Goal: Download file/media

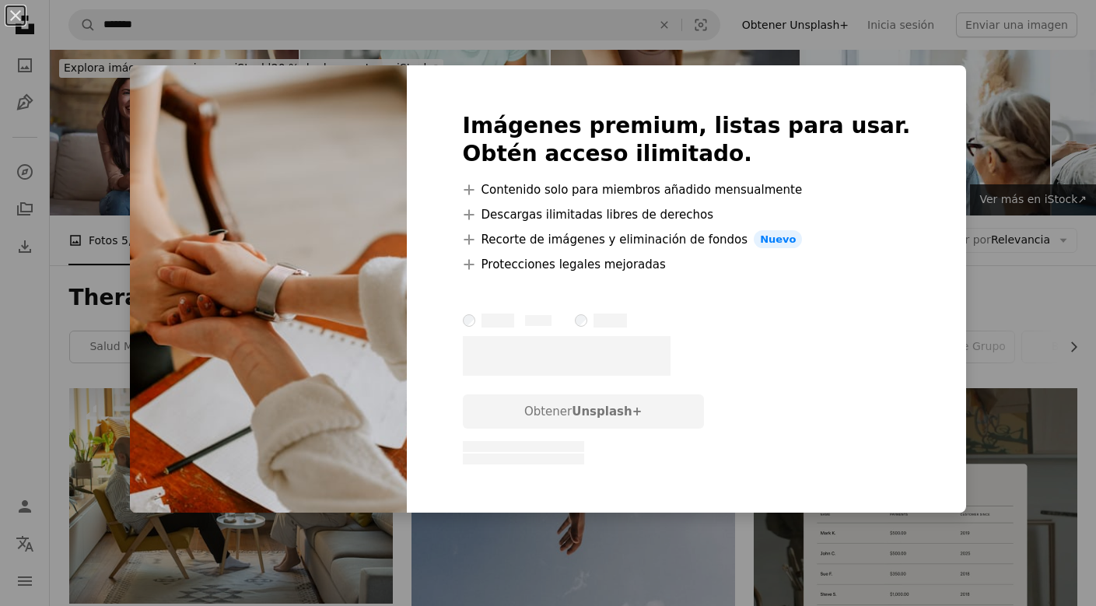
scroll to position [7897, 0]
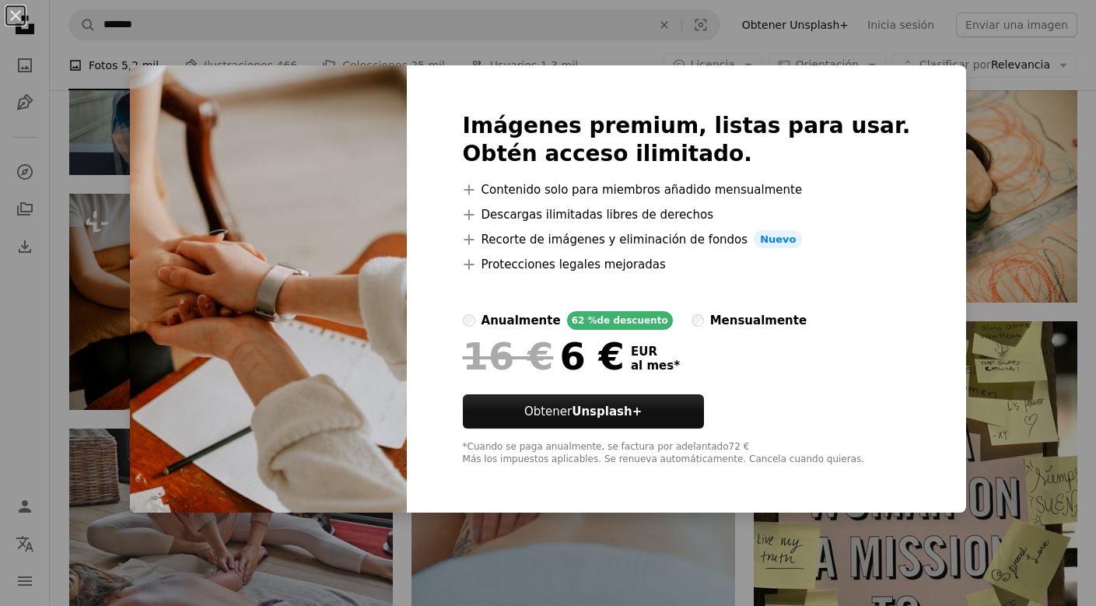
click at [132, 214] on div "An X shape Imágenes premium, listas para usar. Obtén acceso ilimitado. A plus s…" at bounding box center [548, 303] width 1096 height 606
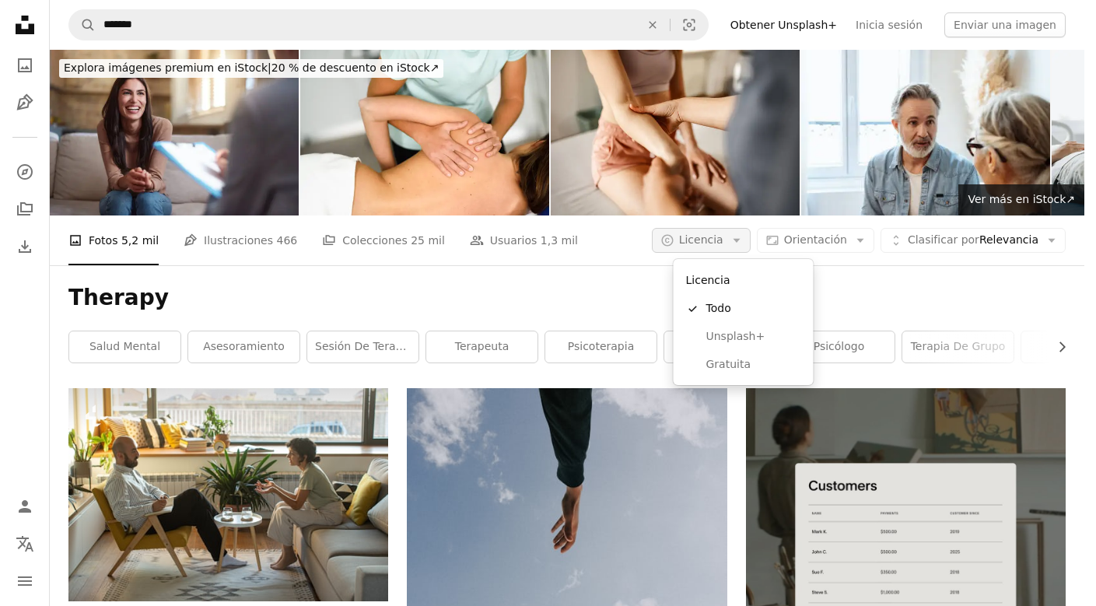
click at [724, 235] on span "Licencia" at bounding box center [701, 239] width 44 height 12
click at [729, 369] on span "Gratuita" at bounding box center [754, 365] width 95 height 16
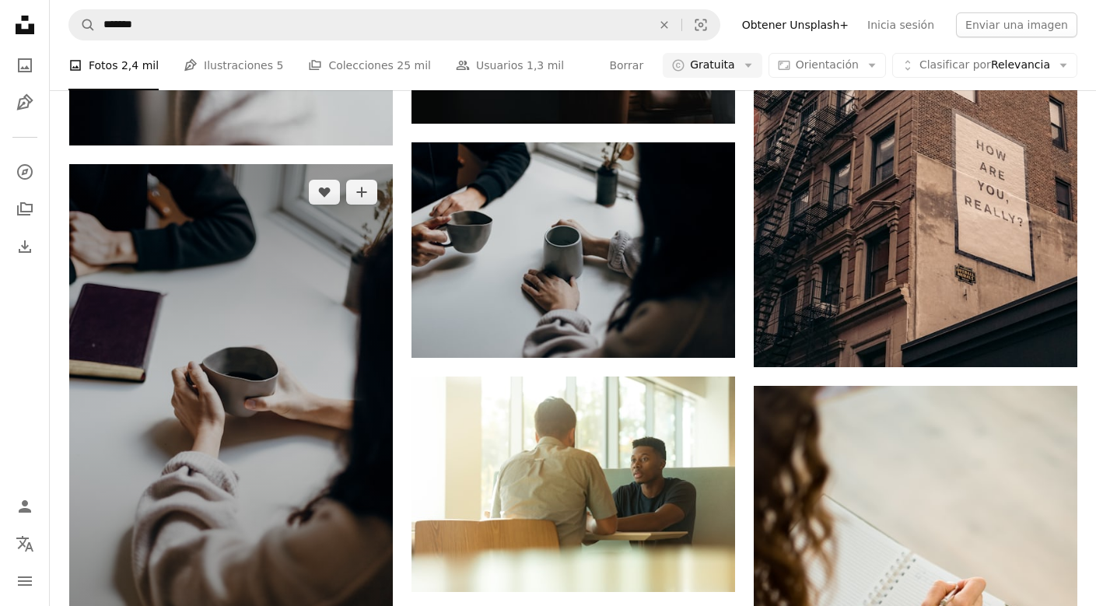
scroll to position [1177, 0]
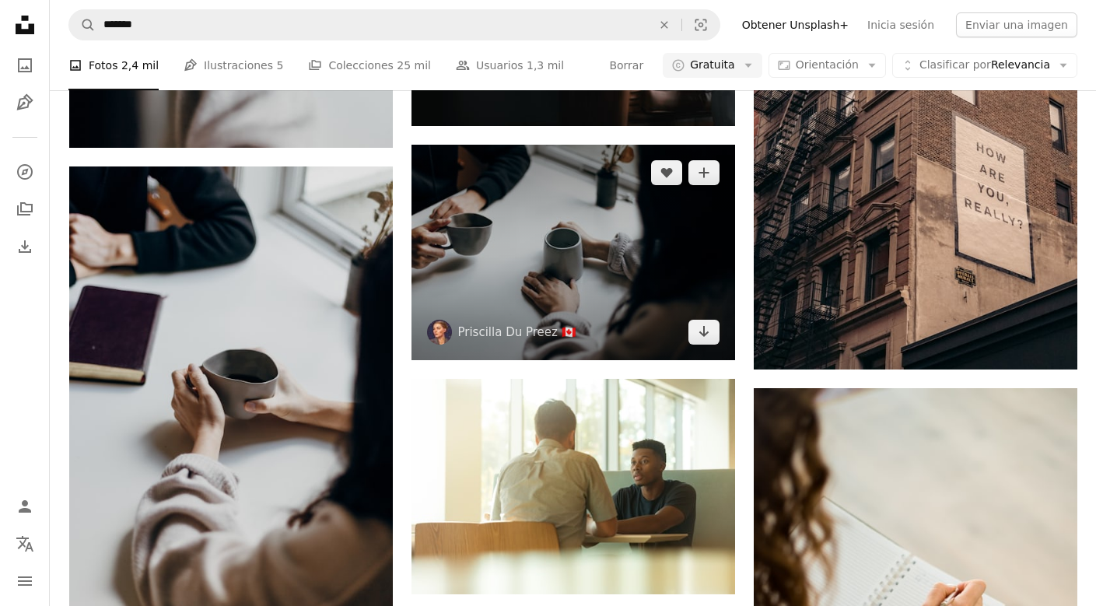
click at [700, 344] on img at bounding box center [574, 253] width 324 height 216
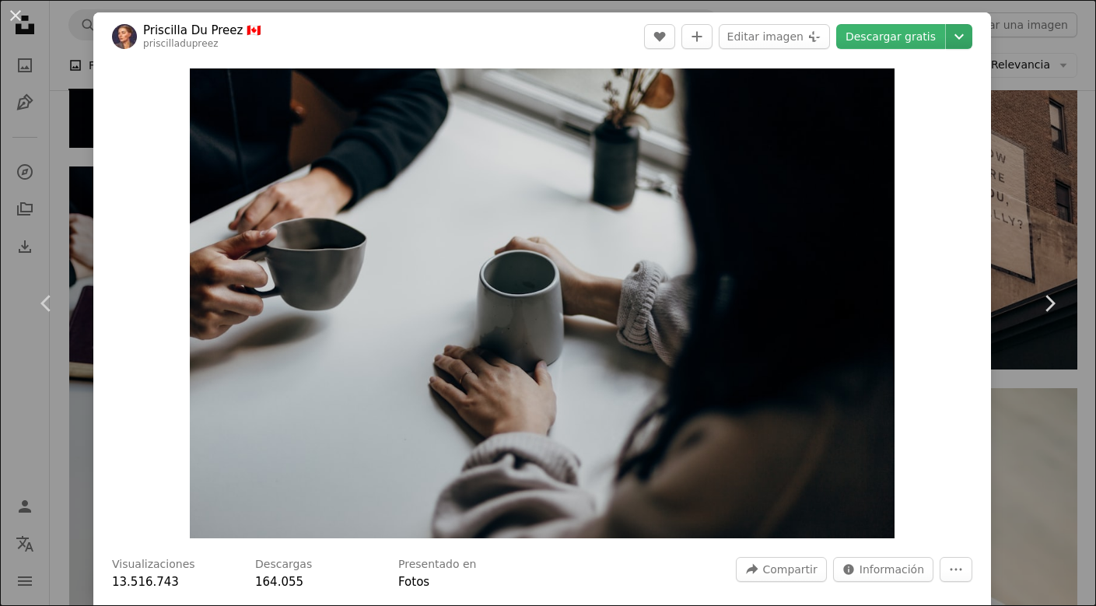
click at [956, 40] on icon "Chevron down" at bounding box center [959, 36] width 25 height 19
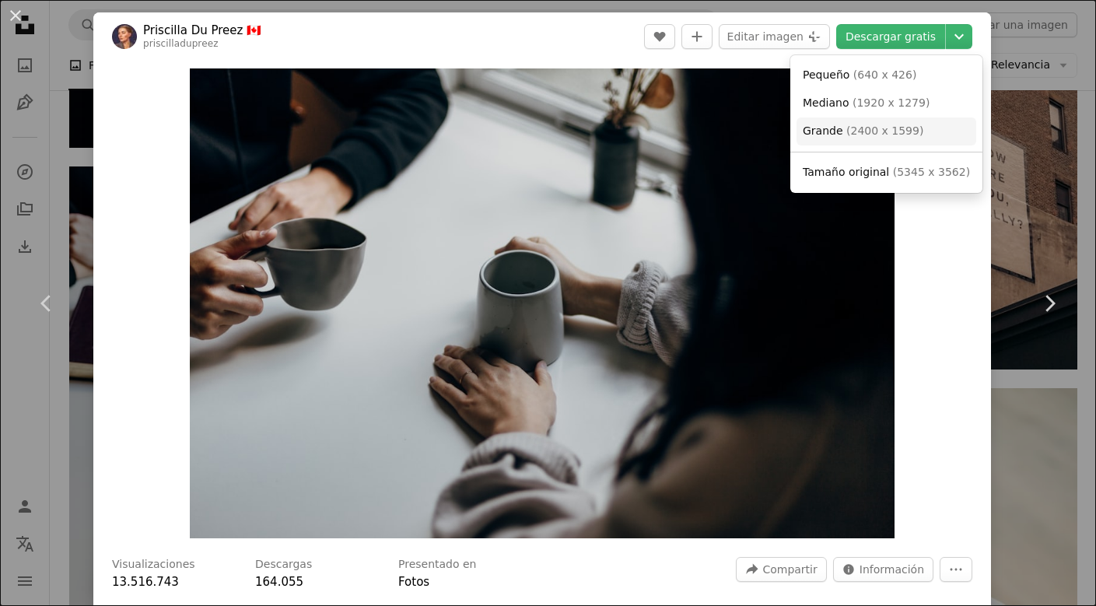
click at [872, 131] on span "( 2400 x 1599 )" at bounding box center [885, 131] width 77 height 12
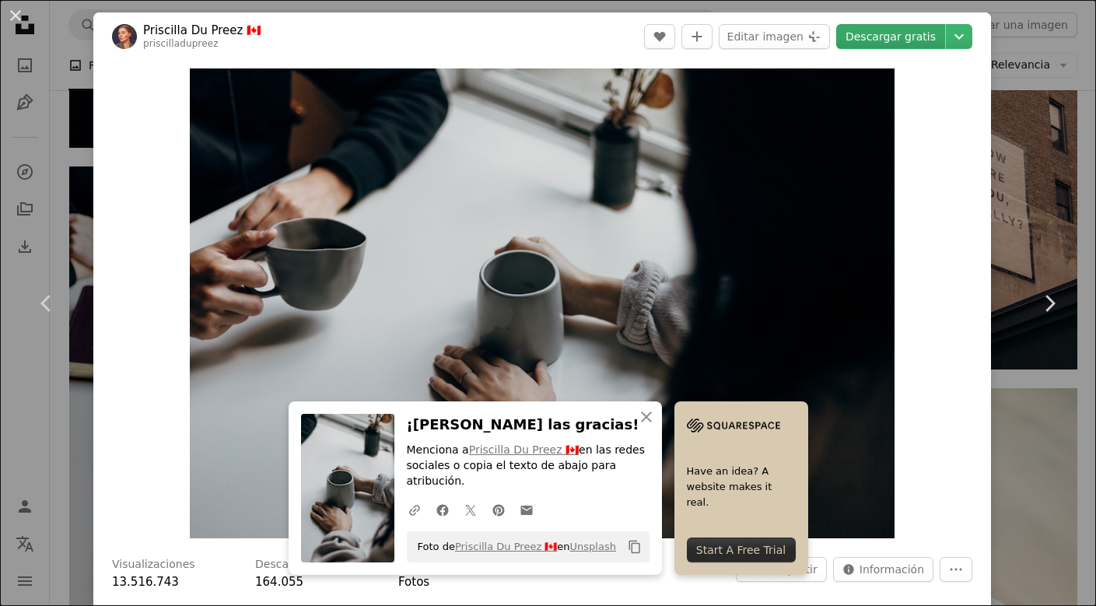
click at [898, 41] on link "Descargar gratis" at bounding box center [891, 36] width 109 height 25
click at [14, 14] on button "An X shape" at bounding box center [15, 15] width 19 height 19
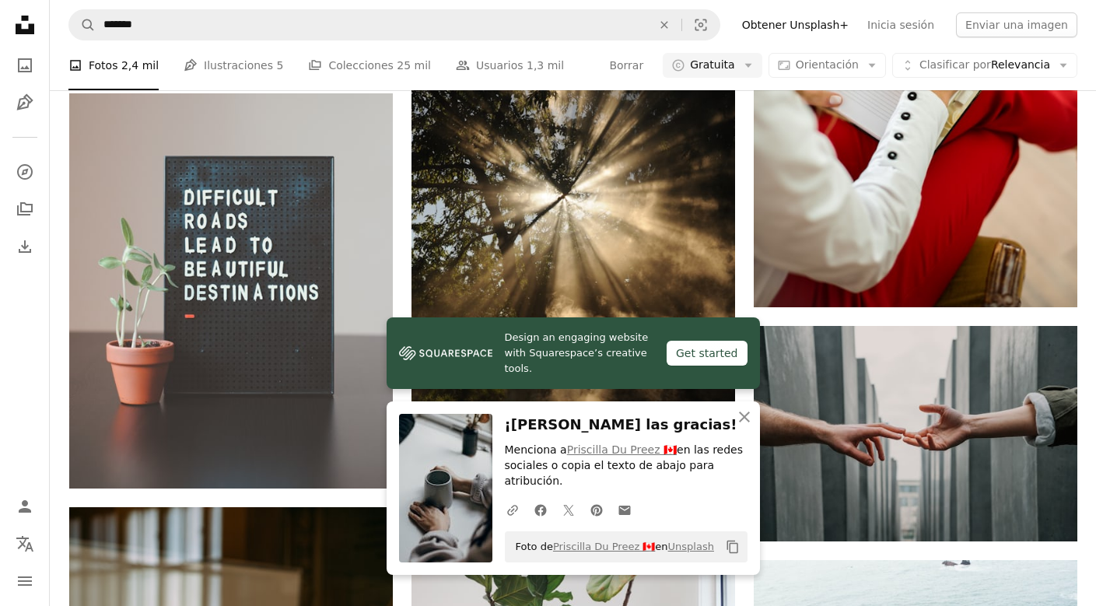
scroll to position [1893, 0]
